Goal: Information Seeking & Learning: Learn about a topic

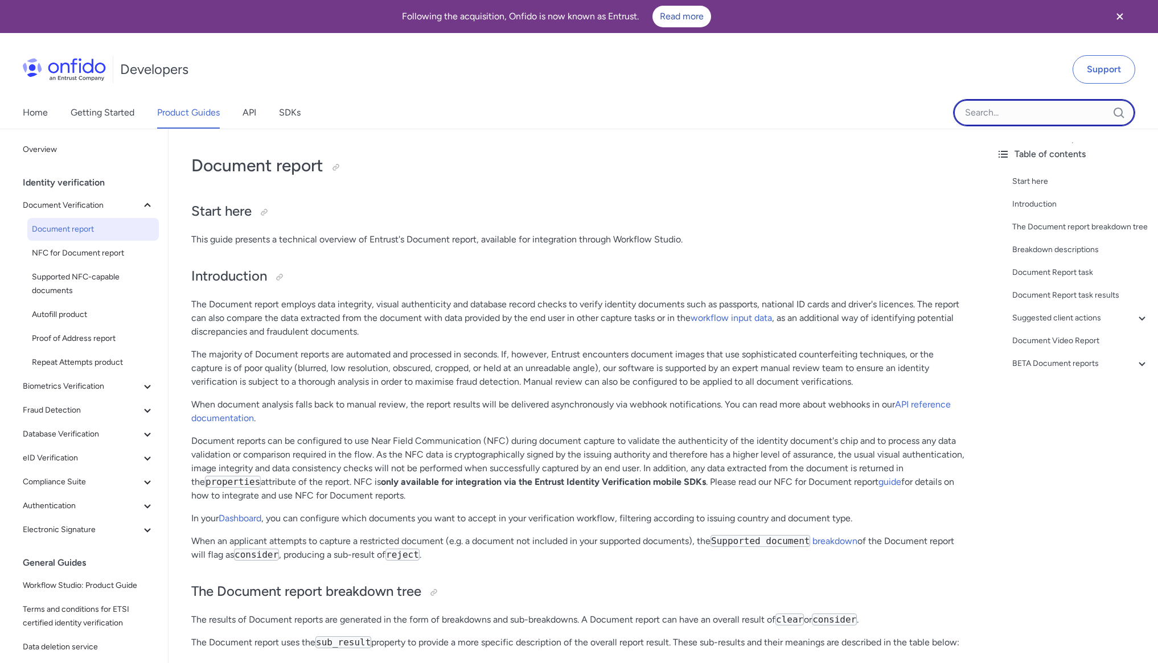
click at [982, 116] on input "Onfido search input field" at bounding box center [1044, 112] width 182 height 27
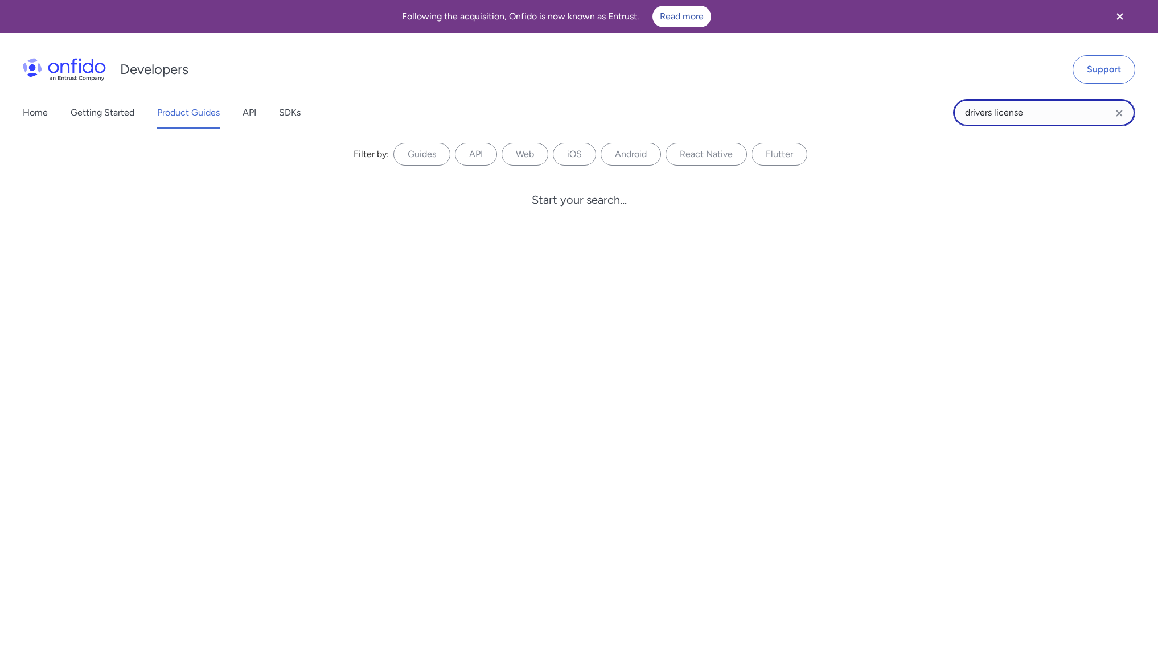
type input "drivers license"
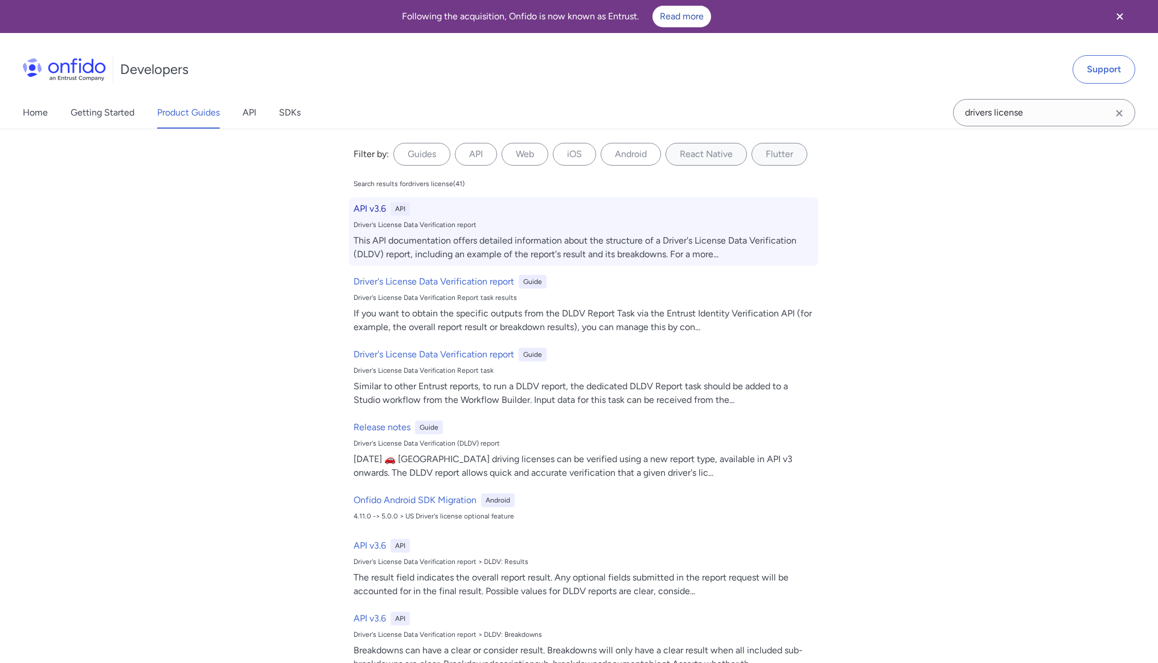
click at [379, 208] on h6 "API v3.6" at bounding box center [369, 209] width 32 height 14
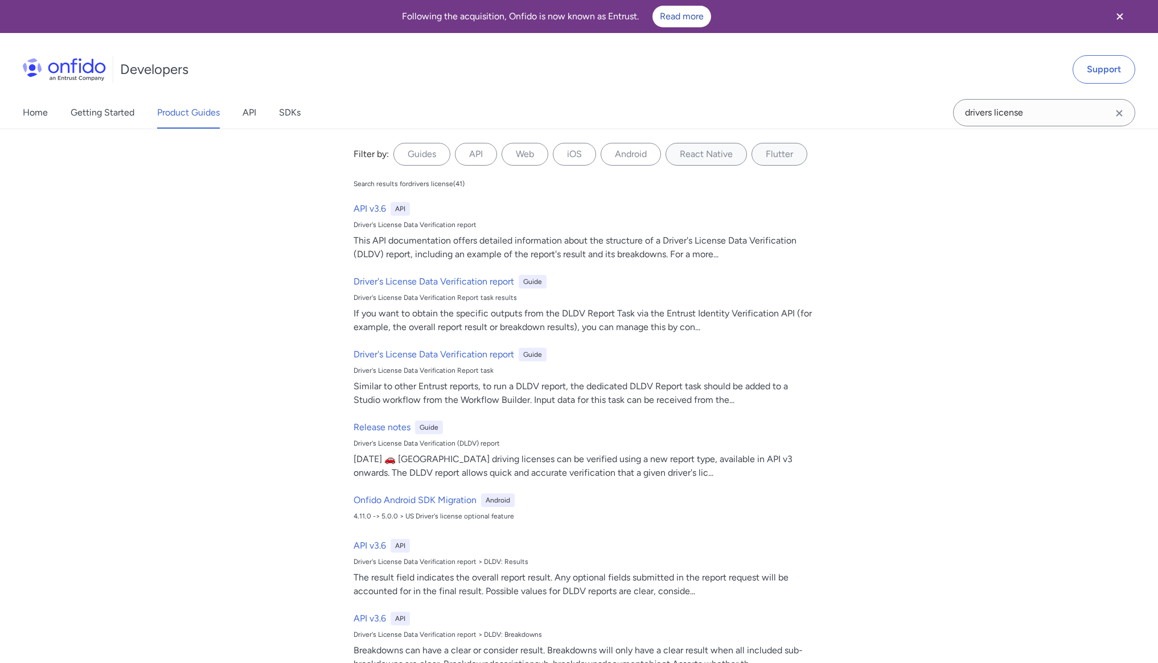
select select "http"
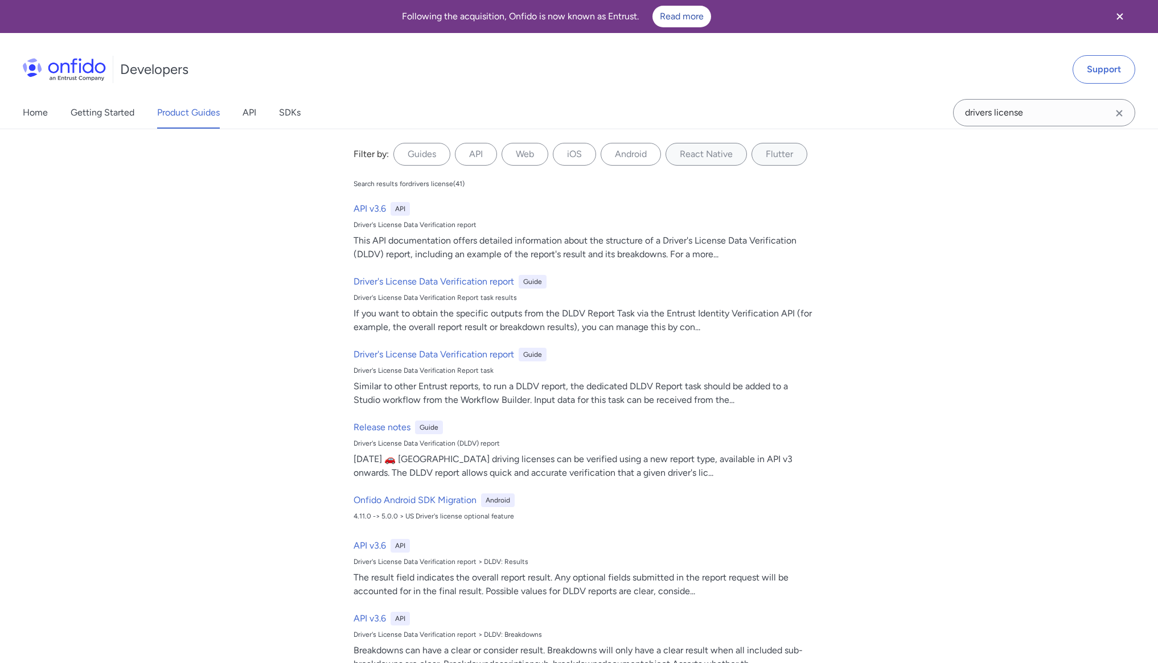
select select "http"
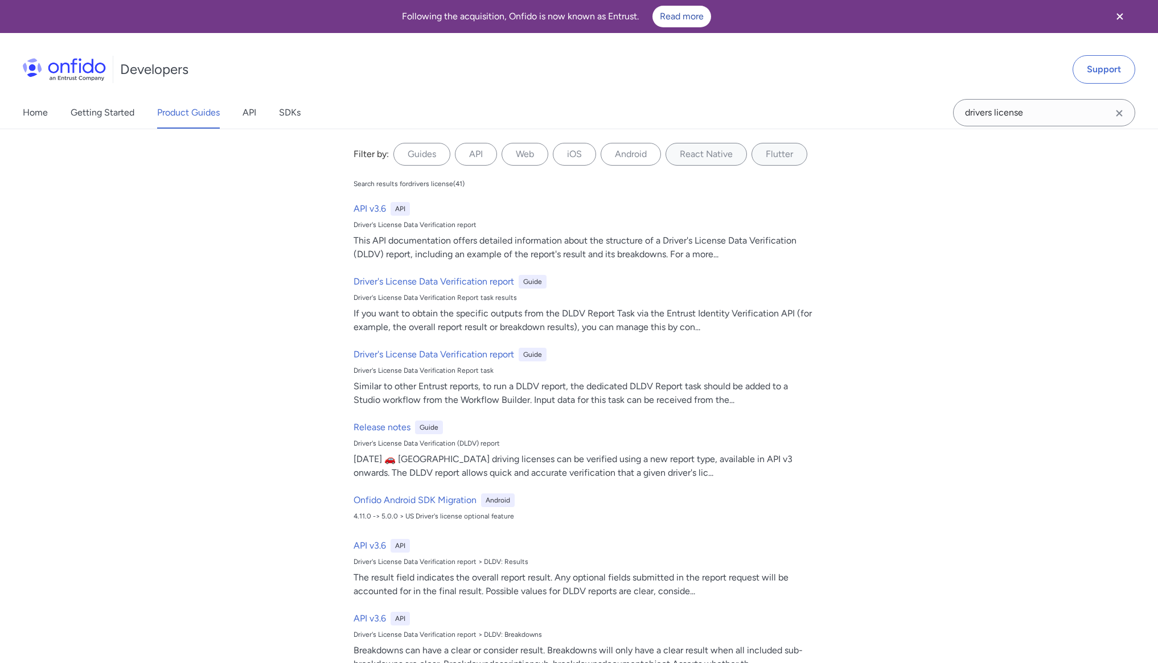
select select "http"
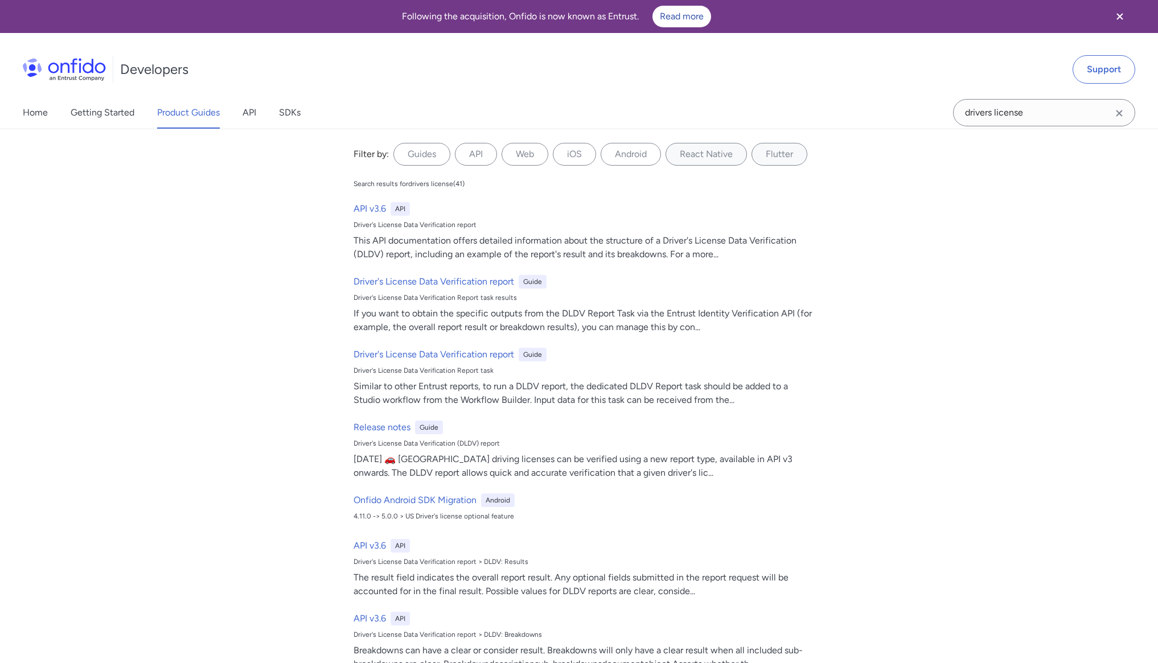
select select "http"
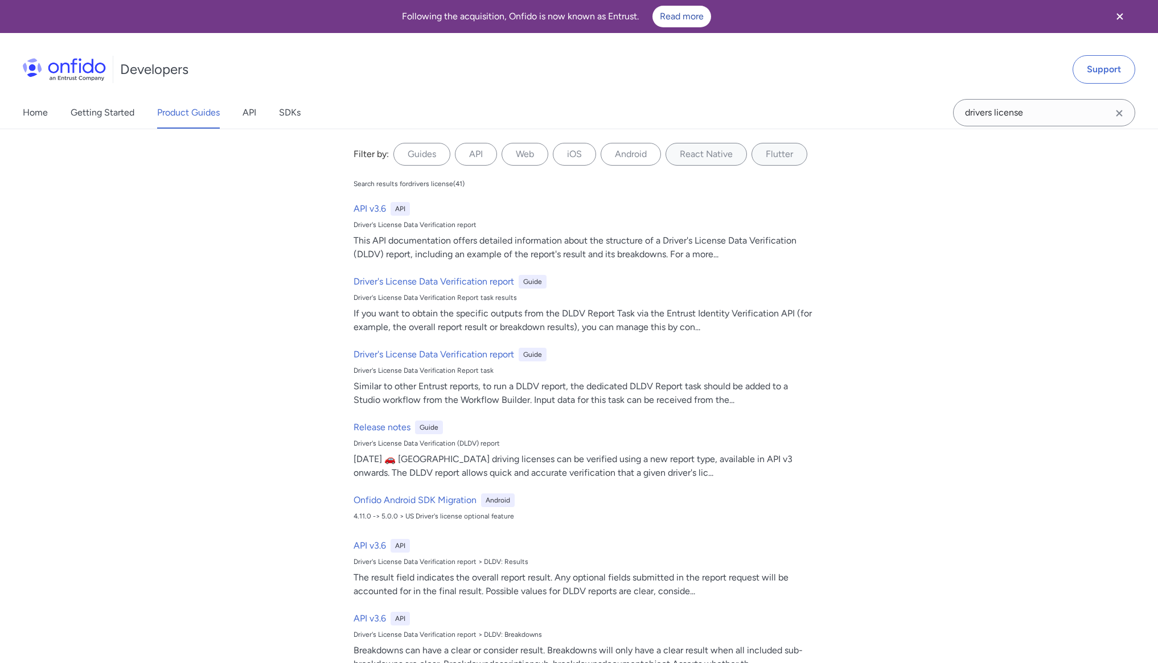
select select "http"
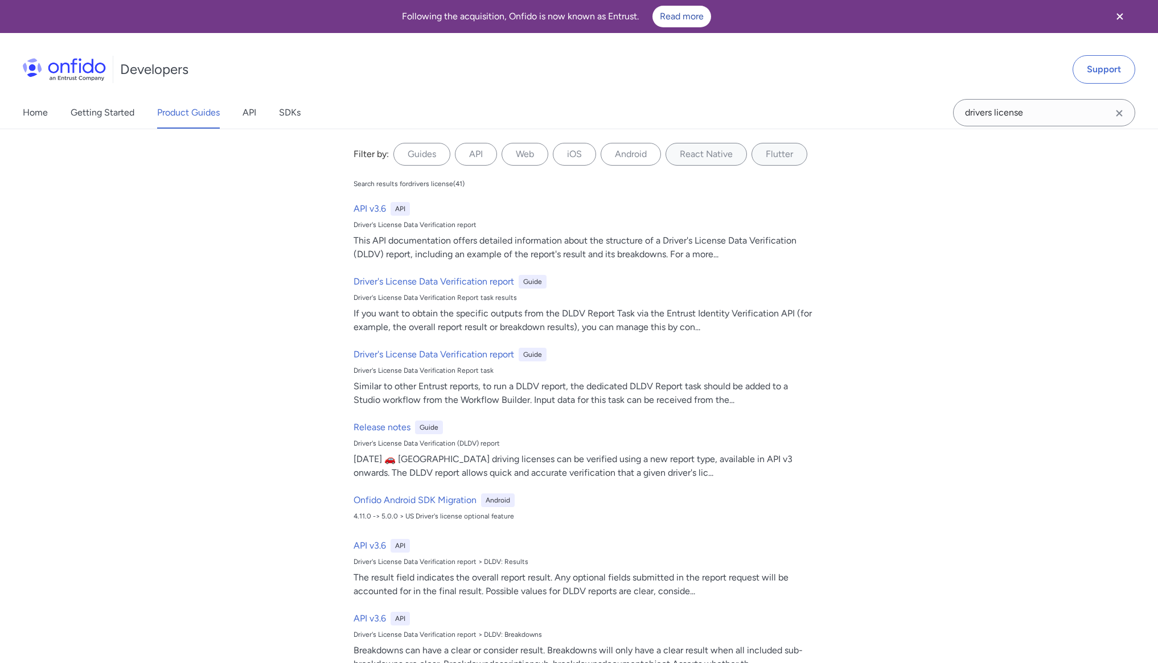
select select "http"
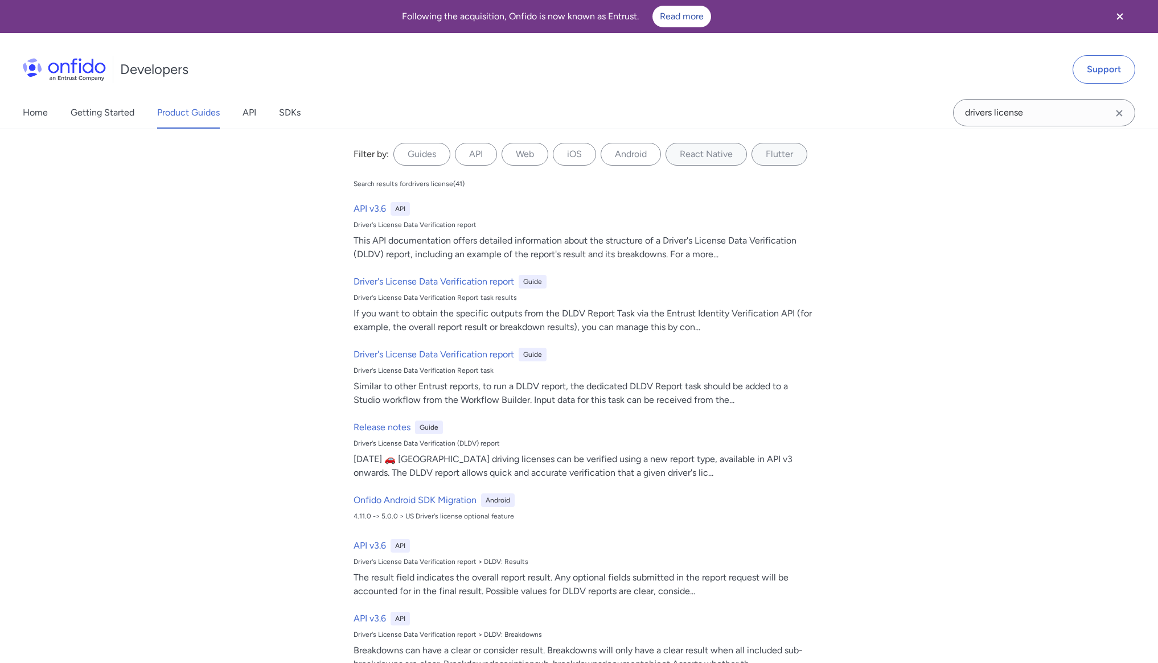
select select "http"
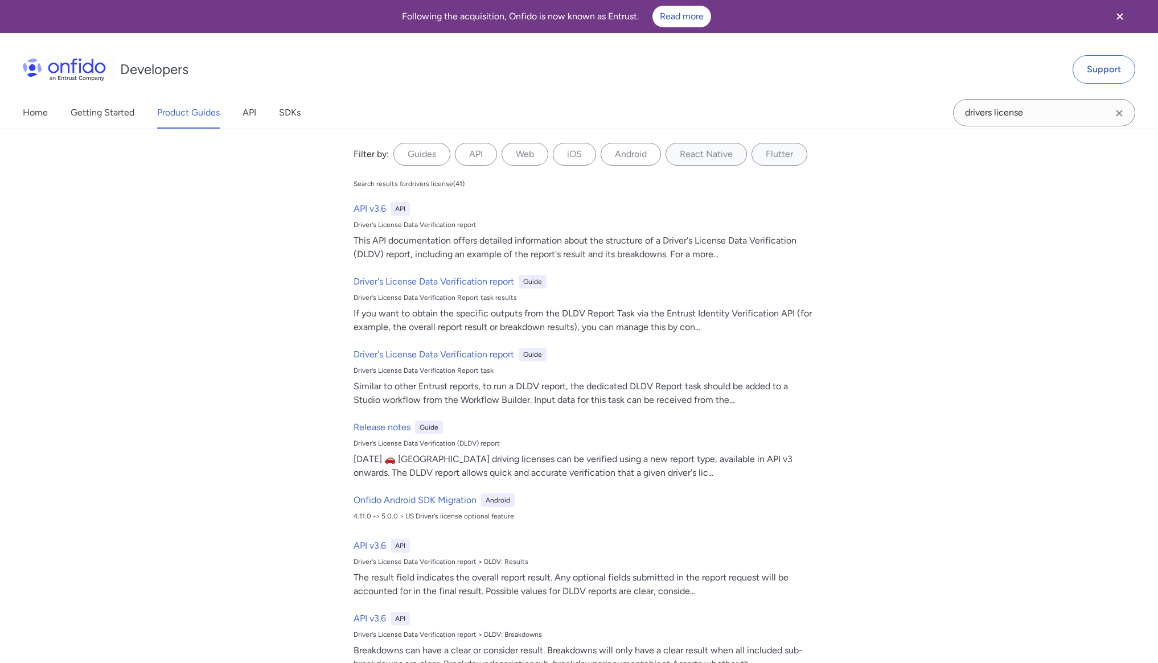
select select "http"
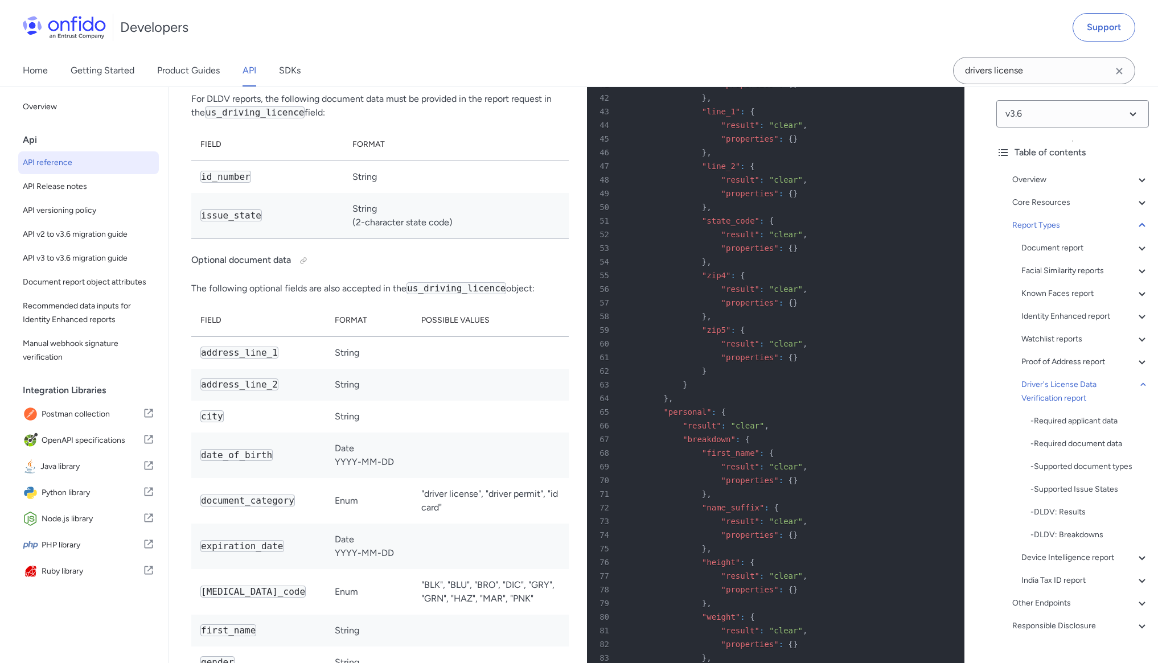
scroll to position [74802, 0]
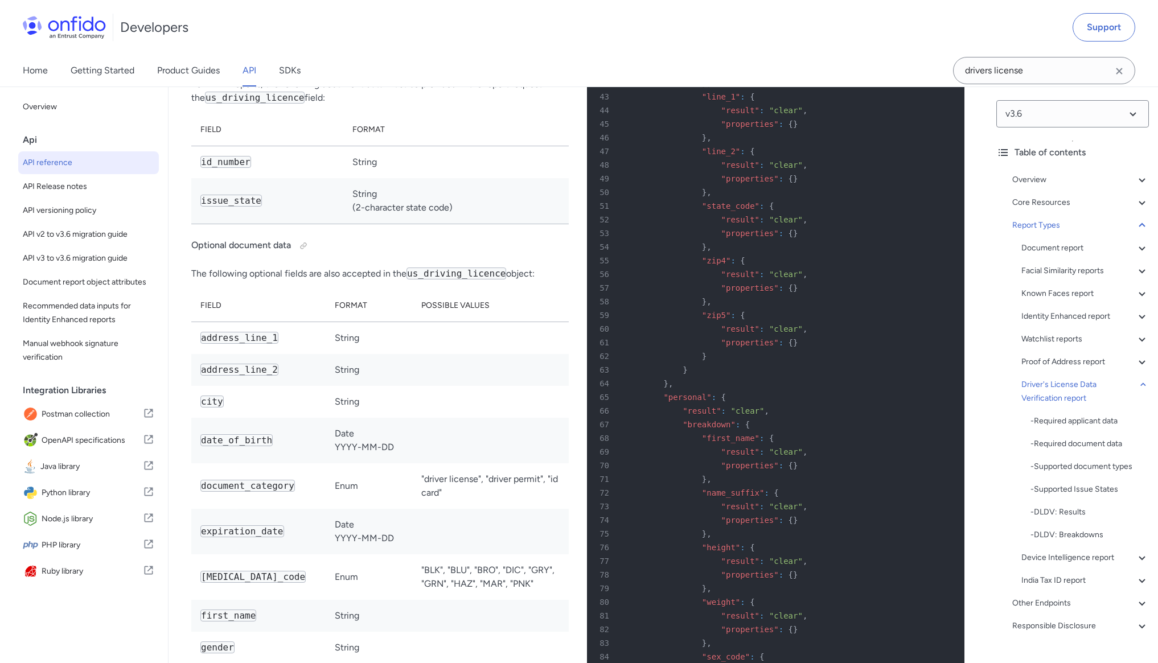
drag, startPoint x: 241, startPoint y: 277, endPoint x: 445, endPoint y: 291, distance: 204.8
copy p "American Association of Motor Vehicle Administrators (AAMVA) facilitated Depart…"
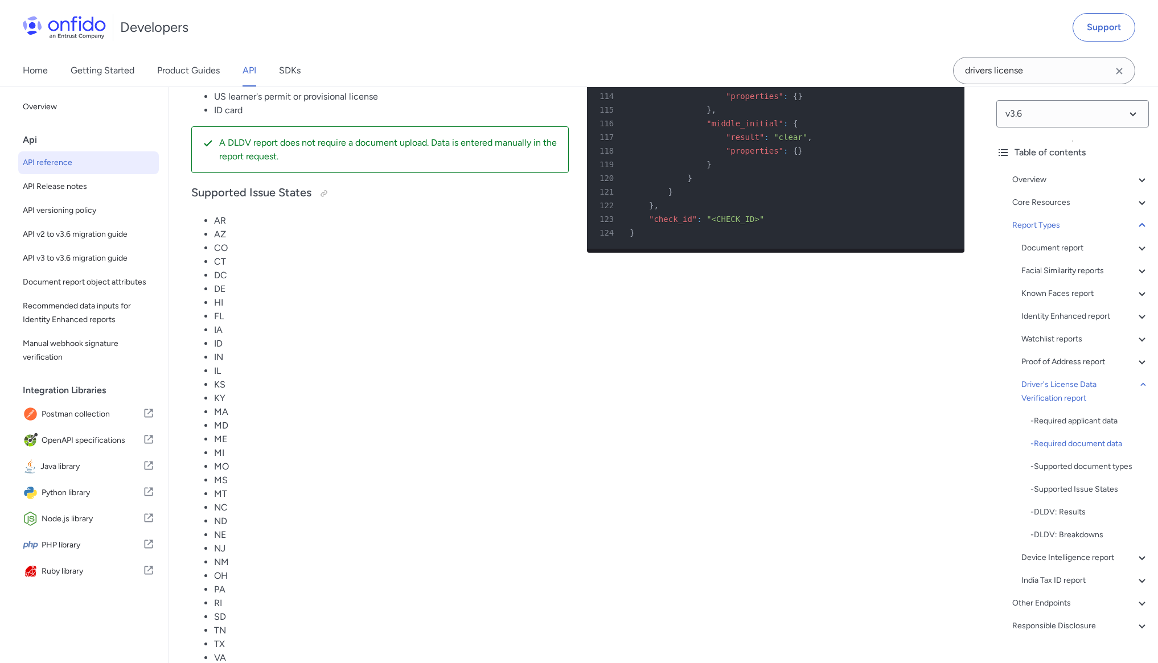
scroll to position [75770, 0]
click at [597, 29] on div "Developers Support" at bounding box center [579, 27] width 1158 height 55
click at [465, 47] on div "Developers Support" at bounding box center [579, 27] width 1158 height 55
click at [402, 37] on div "Developers Support" at bounding box center [579, 27] width 1158 height 55
drag, startPoint x: 1081, startPoint y: 492, endPoint x: 1019, endPoint y: 483, distance: 62.7
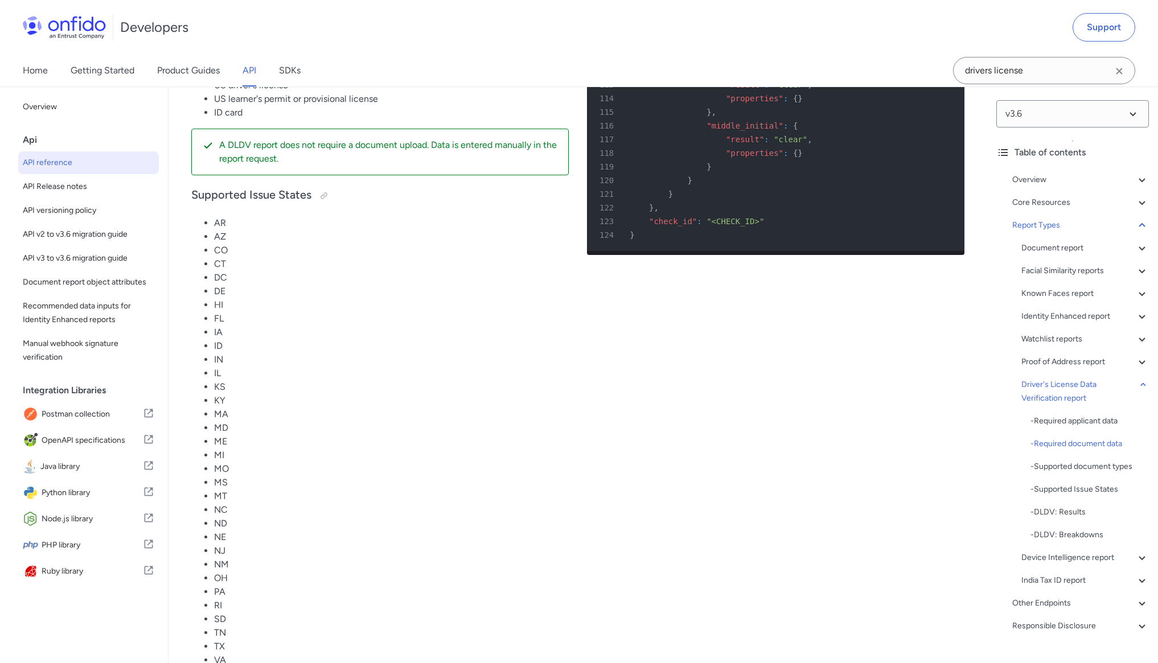
click at [1080, 492] on div "- Supported Issue States" at bounding box center [1089, 490] width 118 height 14
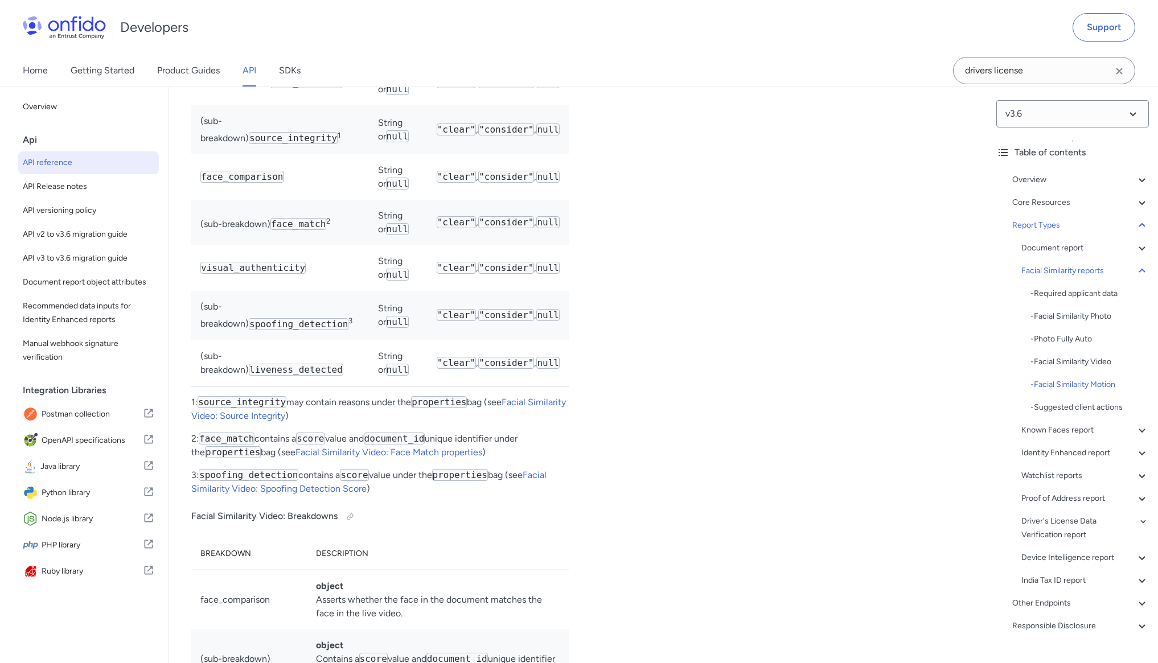
scroll to position [56785, 0]
